Goal: Navigation & Orientation: Find specific page/section

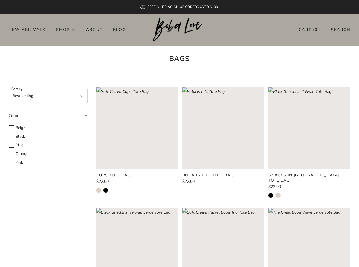
click at [172, 28] on img at bounding box center [179, 30] width 53 height 24
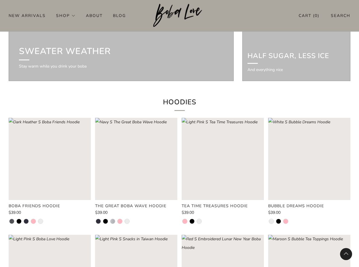
scroll to position [852, 0]
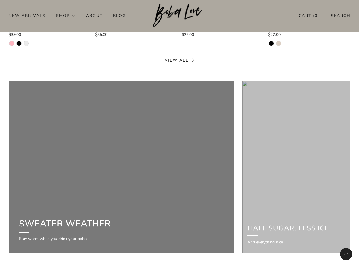
drag, startPoint x: 98, startPoint y: 216, endPoint x: 93, endPoint y: 216, distance: 4.6
click at [98, 217] on h3 "Sweater weather" at bounding box center [82, 224] width 126 height 15
